Goal: Information Seeking & Learning: Check status

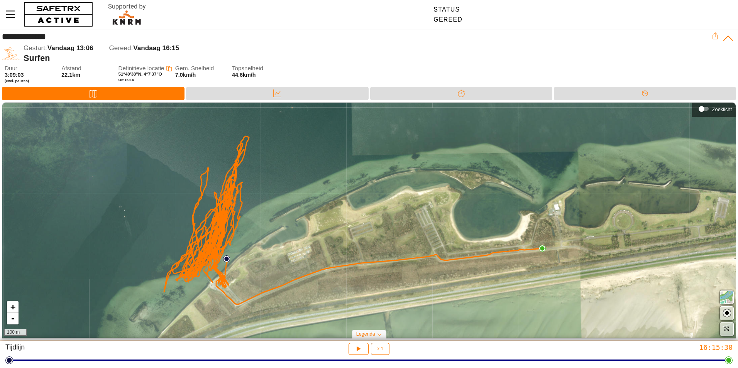
click at [174, 33] on div "**********" at bounding box center [355, 36] width 706 height 9
click at [206, 224] on div "+ - 100 m" at bounding box center [368, 220] width 733 height 235
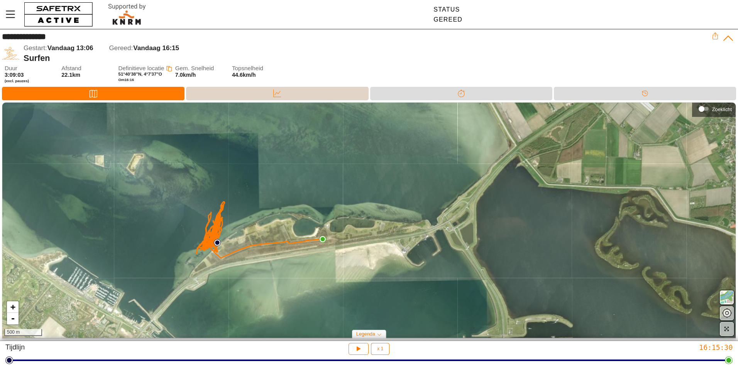
click at [253, 95] on div "Data" at bounding box center [277, 94] width 182 height 14
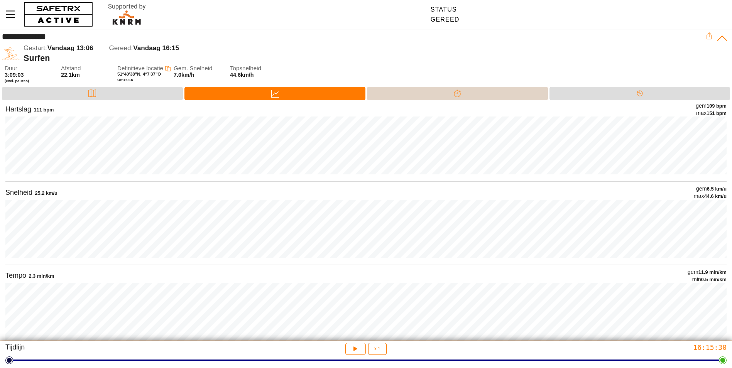
click at [463, 94] on div "Splitsen" at bounding box center [456, 94] width 15 height 12
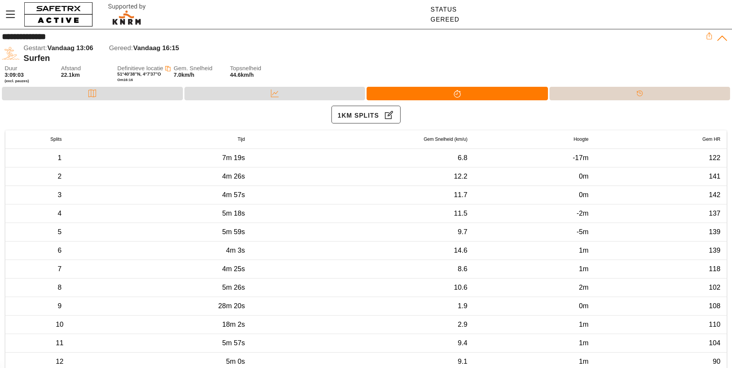
click at [607, 91] on div "Tijdlijn" at bounding box center [639, 94] width 181 height 14
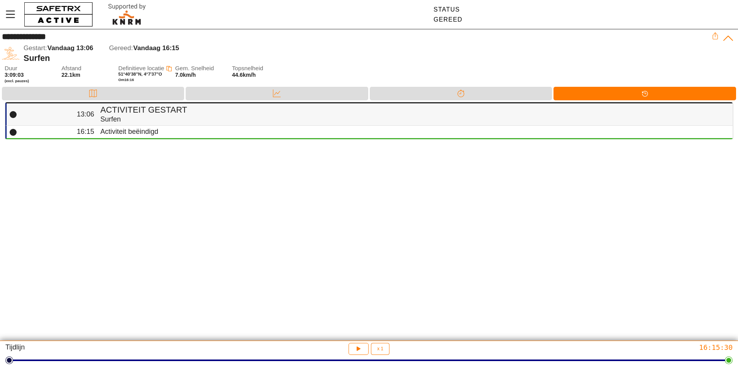
click at [122, 119] on div "Surfen" at bounding box center [413, 119] width 626 height 9
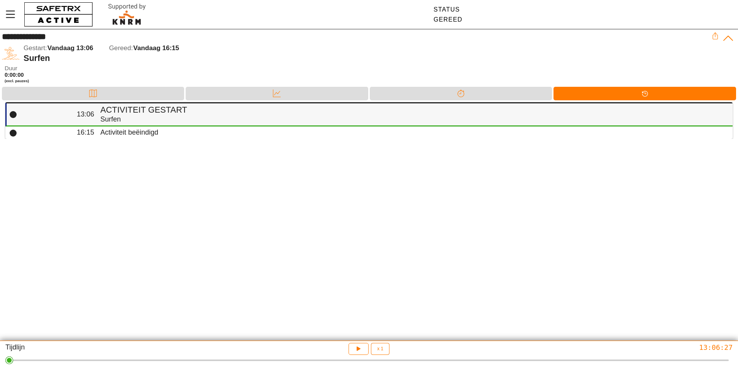
click at [124, 120] on div "Surfen" at bounding box center [413, 119] width 626 height 9
drag, startPoint x: 105, startPoint y: 55, endPoint x: 93, endPoint y: 54, distance: 12.0
drag, startPoint x: 93, startPoint y: 54, endPoint x: 49, endPoint y: 70, distance: 46.7
click at [49, 70] on span "Duur" at bounding box center [29, 68] width 49 height 7
click at [724, 39] on icon at bounding box center [728, 38] width 12 height 12
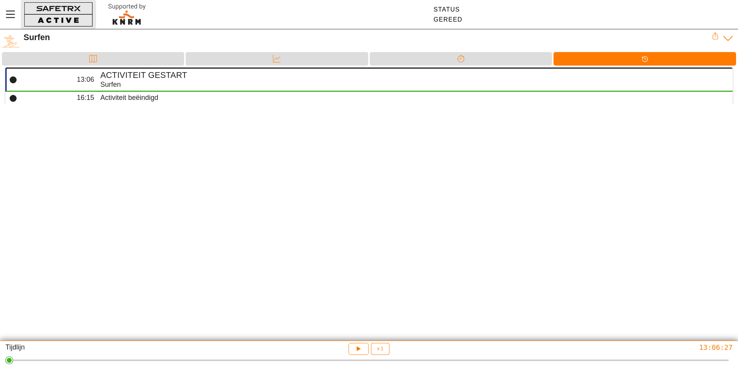
click at [56, 13] on button "button" at bounding box center [58, 14] width 75 height 29
drag, startPoint x: 229, startPoint y: 13, endPoint x: 252, endPoint y: 13, distance: 23.5
drag, startPoint x: 252, startPoint y: 13, endPoint x: 486, endPoint y: 172, distance: 283.0
click at [486, 172] on div "Status Gereed Help Neem contact op v1.47.1729 Surfen Duur 0:00:00 (excl. pauzes…" at bounding box center [369, 184] width 738 height 368
click at [128, 19] on img at bounding box center [127, 14] width 56 height 25
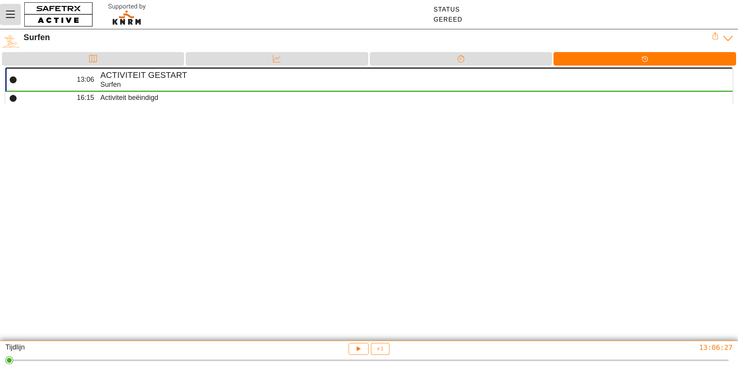
click at [13, 15] on icon "Menu" at bounding box center [10, 14] width 9 height 7
